Goal: Task Accomplishment & Management: Complete application form

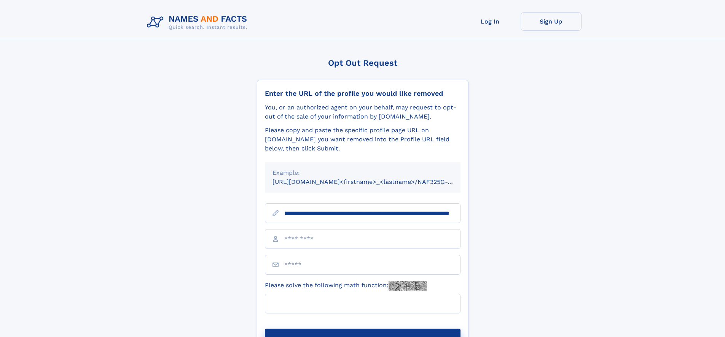
scroll to position [0, 79]
type input "**********"
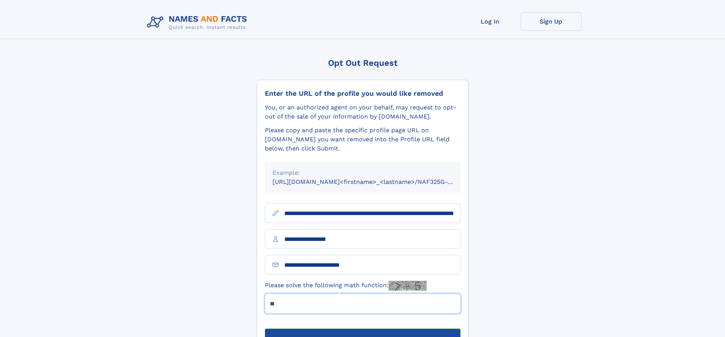
type input "**"
click at [362, 329] on button "Submit Opt Out Request" at bounding box center [363, 341] width 196 height 24
